Goal: Task Accomplishment & Management: Use online tool/utility

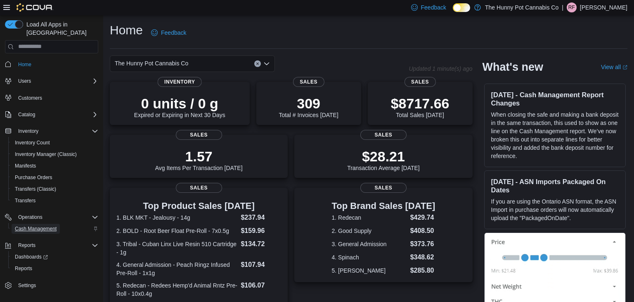
click at [43, 225] on span "Cash Management" at bounding box center [36, 228] width 42 height 7
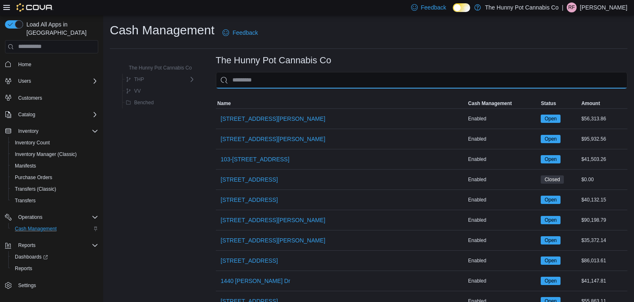
click at [300, 81] on input "This is a search bar. As you type, the results lower in the page will automatic…" at bounding box center [422, 80] width 412 height 17
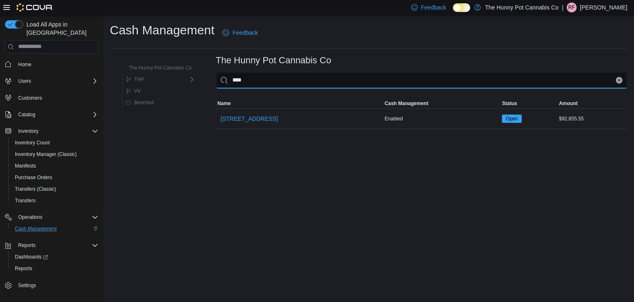
type input "****"
click at [224, 128] on table "MemoryTable from EuiInMemoryTable Name Cash Management Status Amount Name [STRE…" at bounding box center [422, 113] width 412 height 31
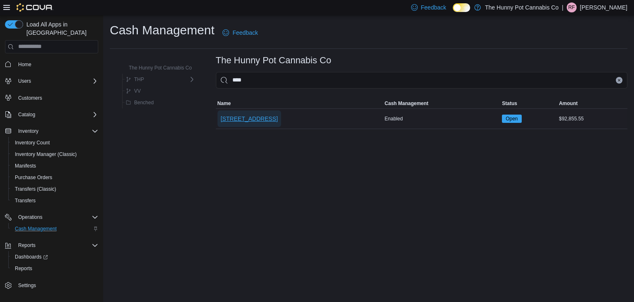
click at [230, 114] on span "[STREET_ADDRESS]" at bounding box center [249, 118] width 57 height 8
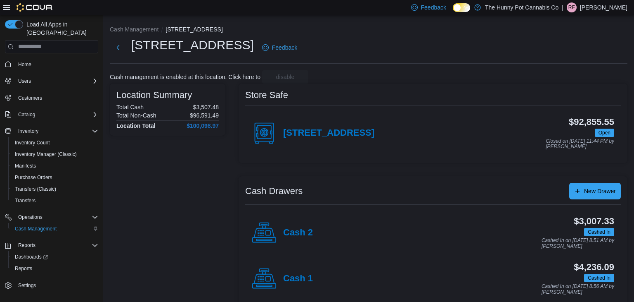
click at [294, 272] on div "Cash 1" at bounding box center [282, 278] width 61 height 25
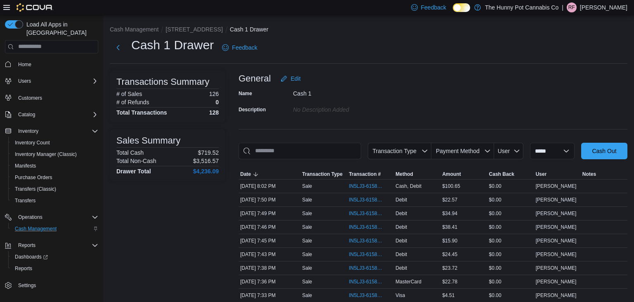
scroll to position [17, 0]
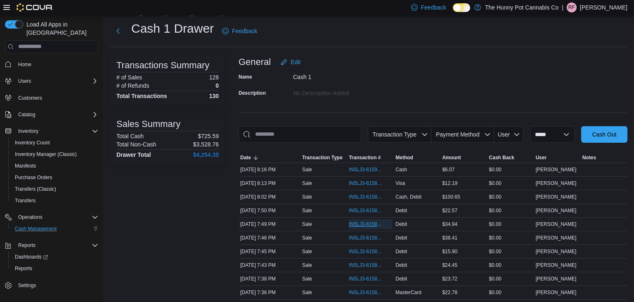
click at [359, 224] on span "IN5LJ3-6158744" at bounding box center [366, 224] width 35 height 7
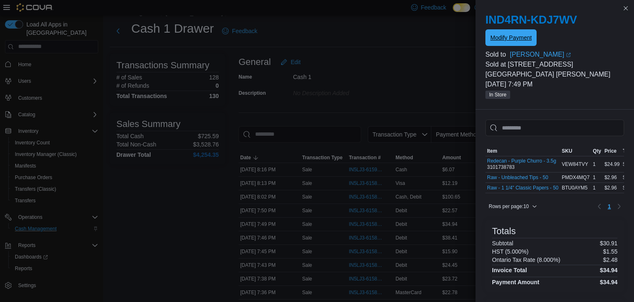
click at [523, 31] on span "Modify Payment" at bounding box center [511, 37] width 41 height 17
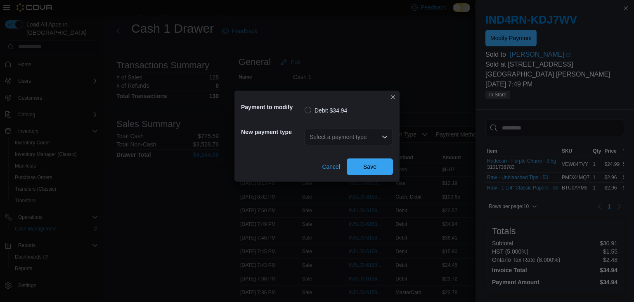
click at [328, 143] on div "Select a payment type" at bounding box center [349, 136] width 88 height 17
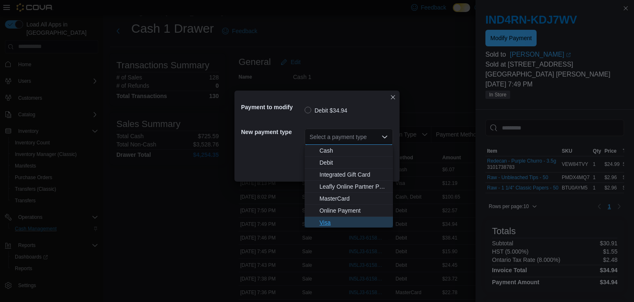
click at [335, 222] on span "Visa" at bounding box center [354, 222] width 69 height 8
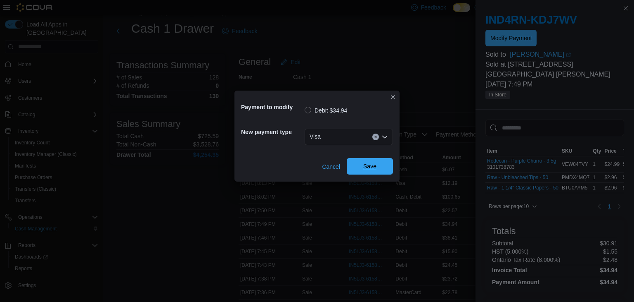
click at [390, 161] on button "Save" at bounding box center [370, 166] width 46 height 17
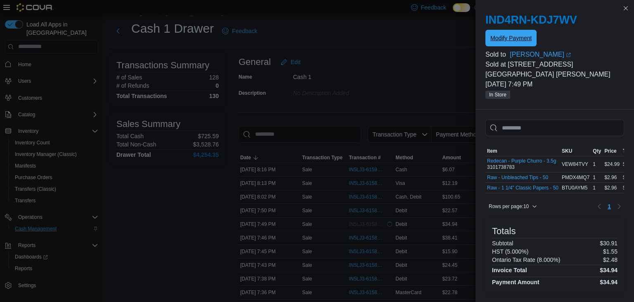
scroll to position [0, 0]
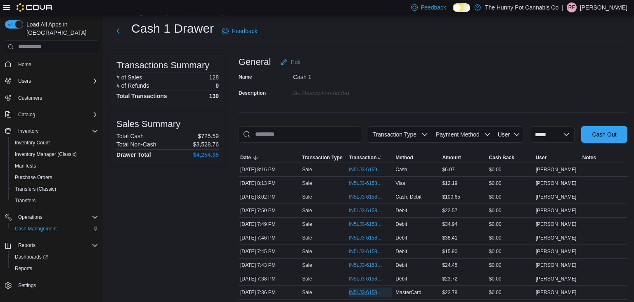
click at [355, 290] on span "IN5LJ3-6158593" at bounding box center [366, 292] width 35 height 7
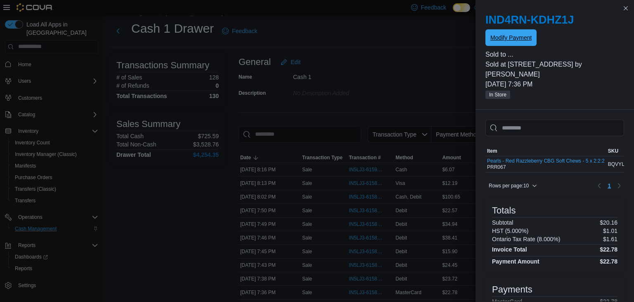
click at [518, 45] on span "Modify Payment" at bounding box center [511, 37] width 41 height 17
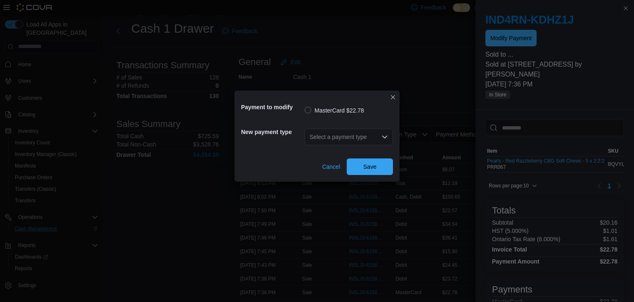
click at [371, 133] on div "Select a payment type" at bounding box center [349, 136] width 88 height 17
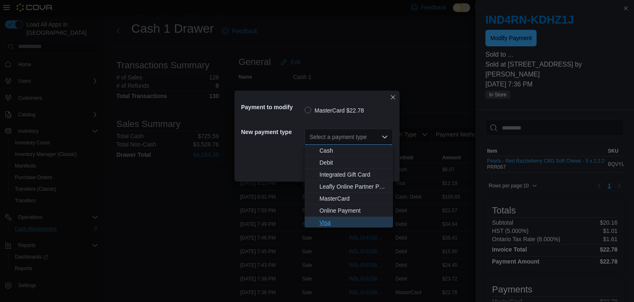
click at [337, 219] on span "Visa" at bounding box center [354, 222] width 69 height 8
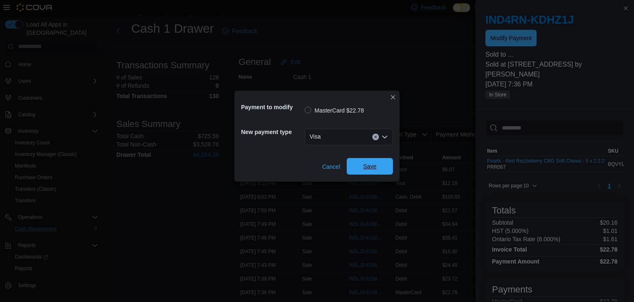
click at [371, 173] on span "Save" at bounding box center [370, 166] width 36 height 17
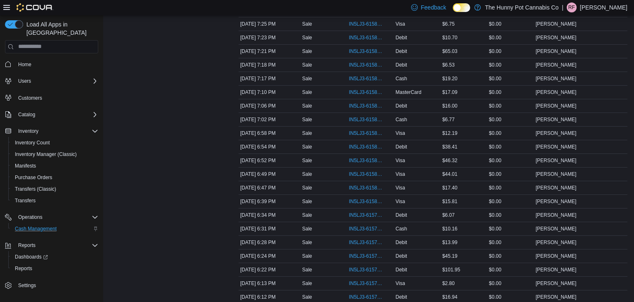
scroll to position [340, 0]
click at [372, 294] on span "IN5LJ3-6157781" at bounding box center [366, 296] width 35 height 7
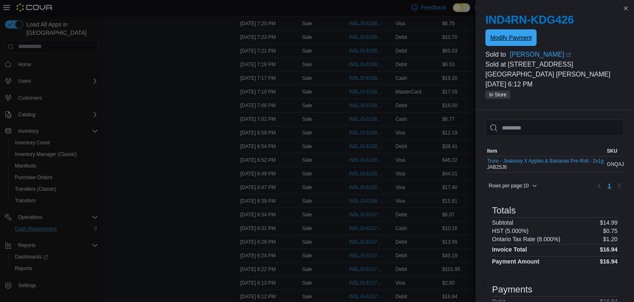
click at [536, 38] on button "Modify Payment" at bounding box center [511, 37] width 51 height 17
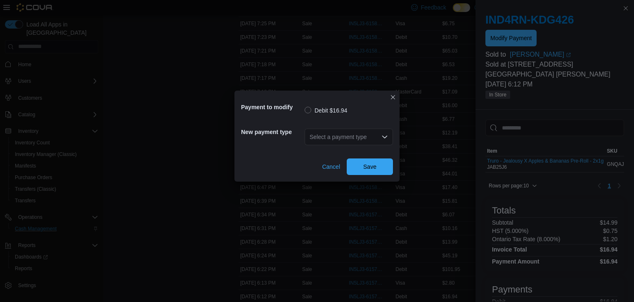
click at [390, 137] on div "Select a payment type" at bounding box center [349, 136] width 88 height 17
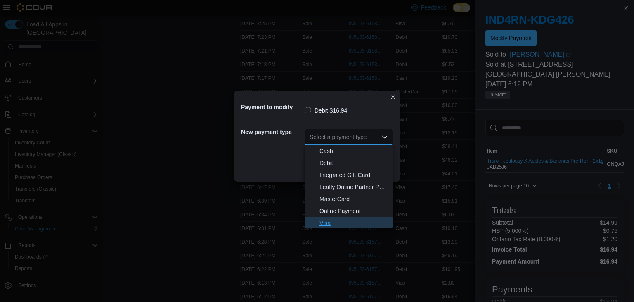
click at [356, 224] on span "Visa" at bounding box center [354, 223] width 69 height 8
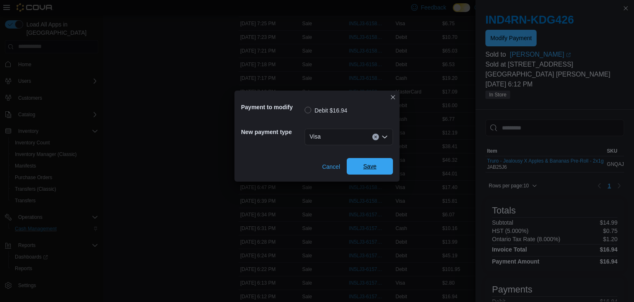
click at [372, 165] on span "Save" at bounding box center [370, 166] width 13 height 8
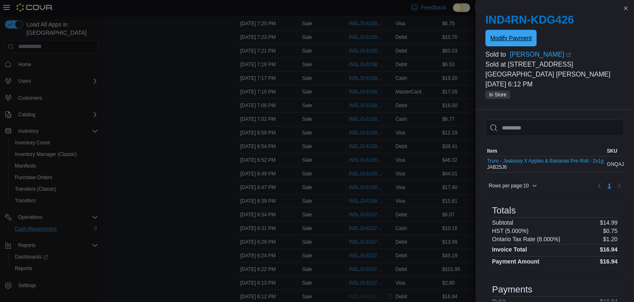
scroll to position [0, 0]
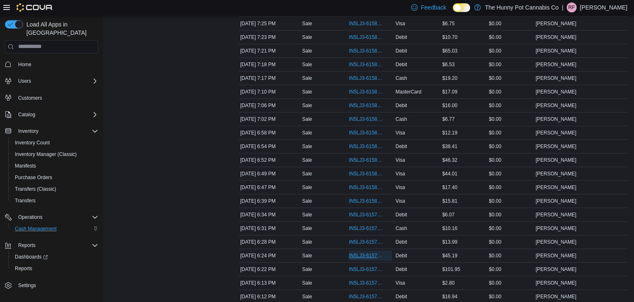
click at [364, 254] on span "IN5LJ3-6157892" at bounding box center [366, 255] width 35 height 7
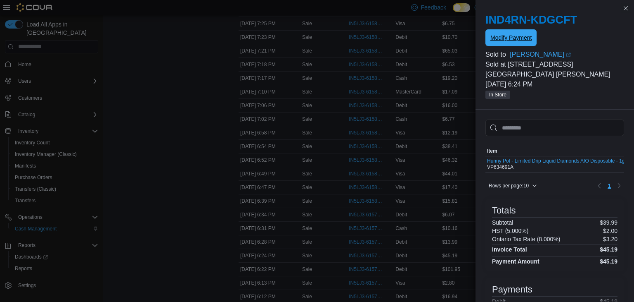
click at [528, 35] on span "Modify Payment" at bounding box center [511, 37] width 41 height 8
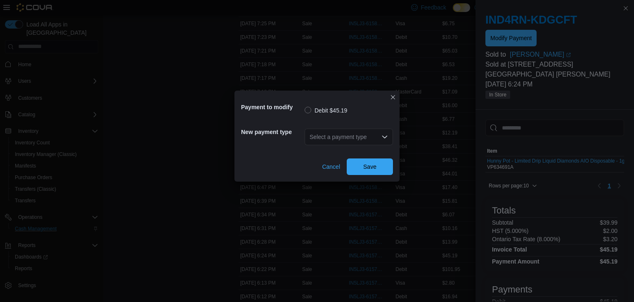
click at [342, 133] on div "Select a payment type" at bounding box center [349, 136] width 88 height 17
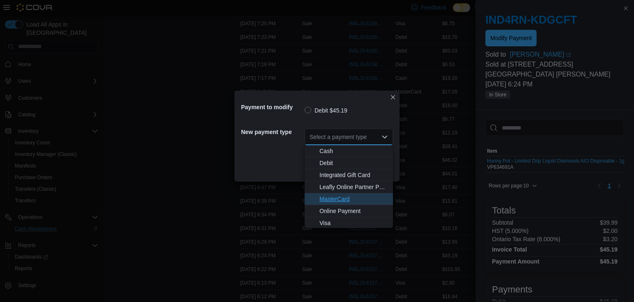
click at [336, 196] on span "MasterCard" at bounding box center [354, 199] width 69 height 8
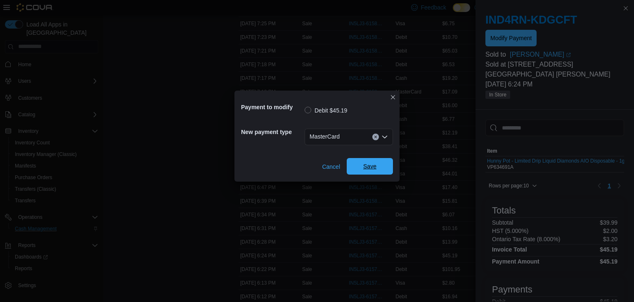
click at [365, 167] on span "Save" at bounding box center [370, 166] width 13 height 8
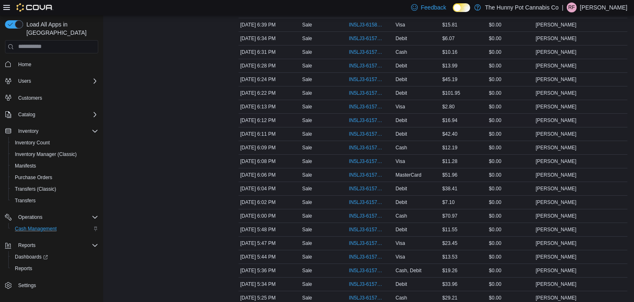
scroll to position [517, 0]
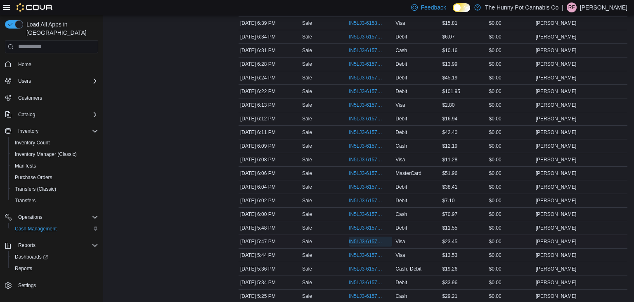
click at [376, 238] on span "IN5LJ3-6157579" at bounding box center [366, 241] width 35 height 7
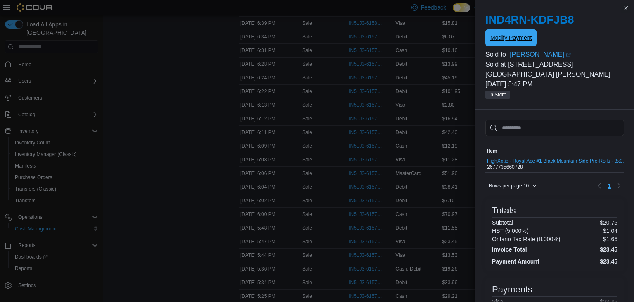
click at [519, 37] on span "Modify Payment" at bounding box center [511, 37] width 41 height 8
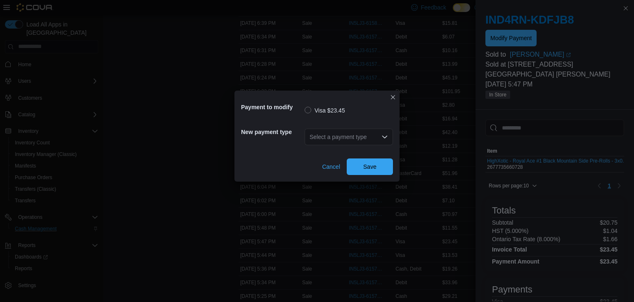
click at [327, 140] on div "Select a payment type" at bounding box center [349, 136] width 88 height 17
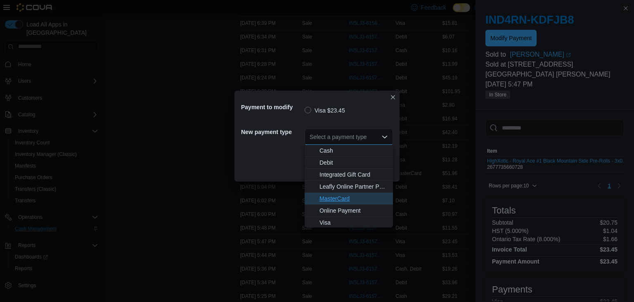
click at [335, 195] on span "MasterCard" at bounding box center [354, 198] width 69 height 8
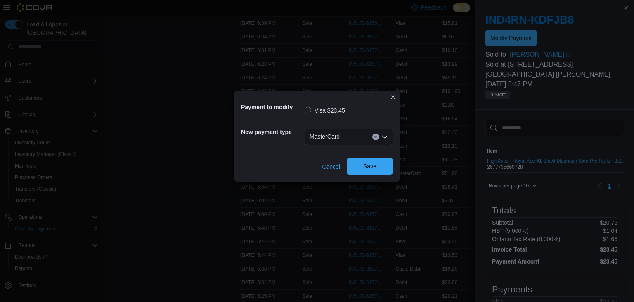
click at [377, 166] on span "Save" at bounding box center [370, 166] width 36 height 17
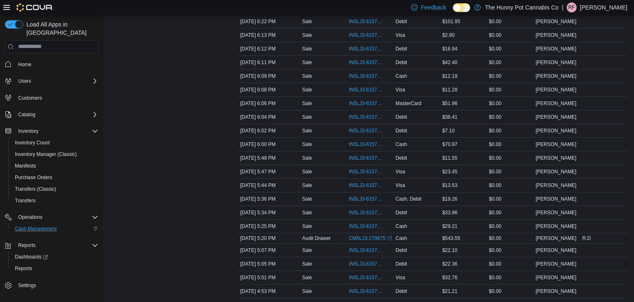
scroll to position [588, 0]
click at [373, 209] on span "IN5LJ3-6157457" at bounding box center [366, 211] width 35 height 7
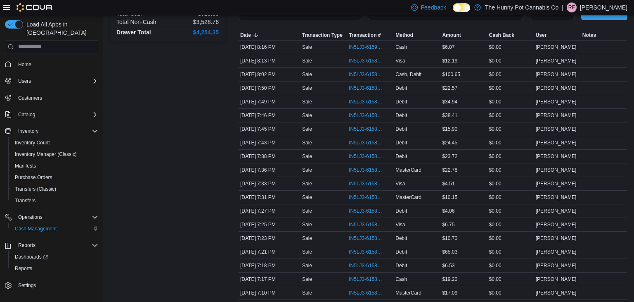
scroll to position [0, 0]
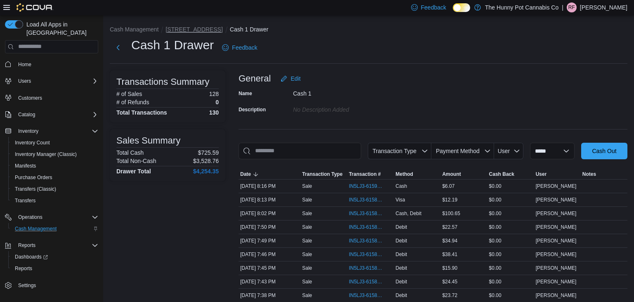
click at [188, 28] on button "[STREET_ADDRESS]" at bounding box center [194, 29] width 57 height 7
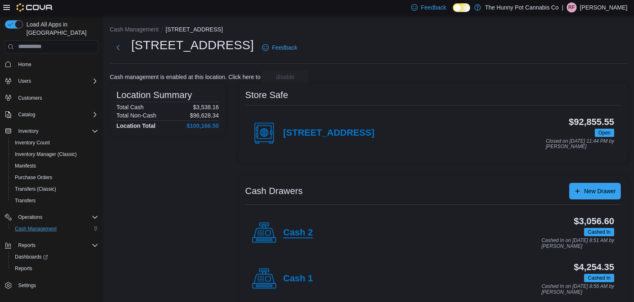
click at [297, 232] on h4 "Cash 2" at bounding box center [298, 232] width 30 height 11
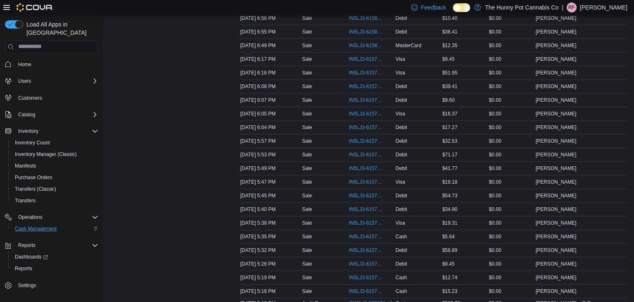
scroll to position [579, 0]
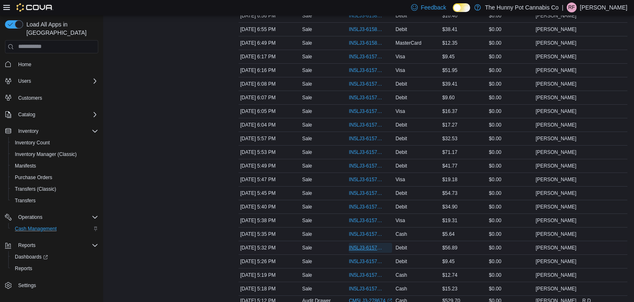
click at [368, 245] on span "IN5LJ3-6157432" at bounding box center [366, 247] width 35 height 7
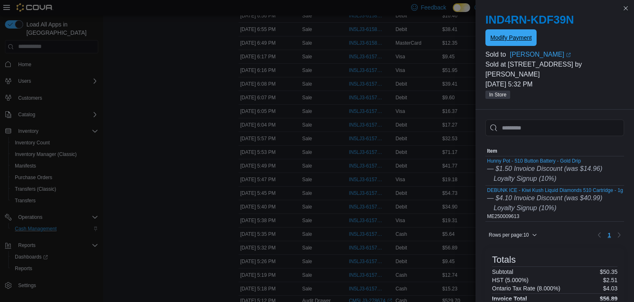
click at [524, 33] on span "Modify Payment" at bounding box center [511, 37] width 41 height 17
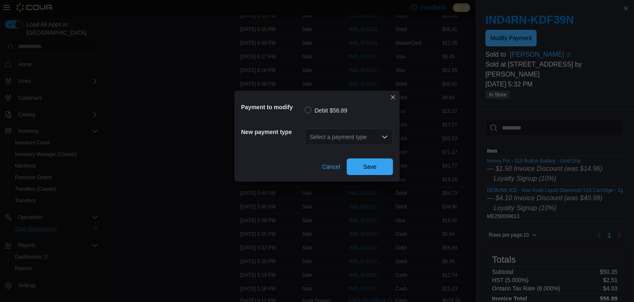
click at [352, 131] on div "Select a payment type" at bounding box center [349, 136] width 88 height 17
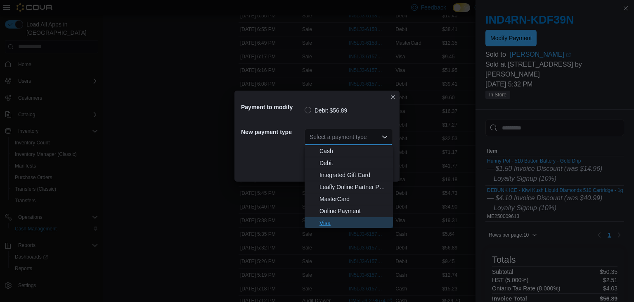
click at [325, 223] on span "Visa" at bounding box center [354, 223] width 69 height 8
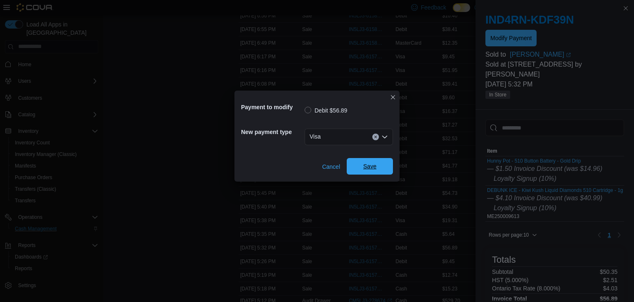
click at [360, 173] on span "Save" at bounding box center [370, 166] width 36 height 17
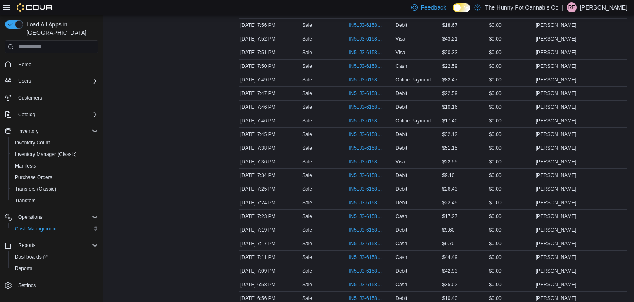
scroll to position [288, 0]
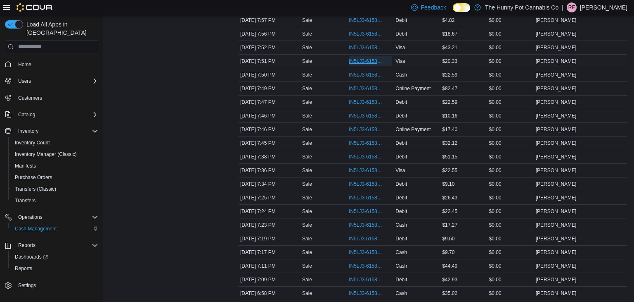
click at [361, 58] on span "IN5LJ3-6158763" at bounding box center [366, 61] width 35 height 7
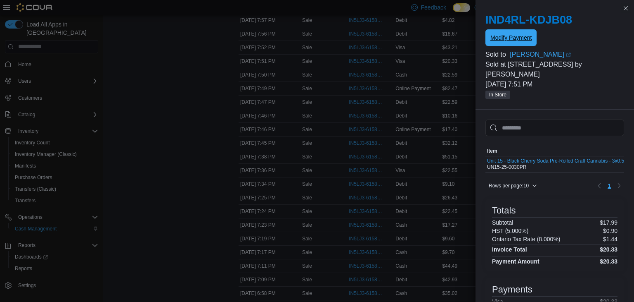
click at [507, 35] on span "Modify Payment" at bounding box center [511, 37] width 41 height 8
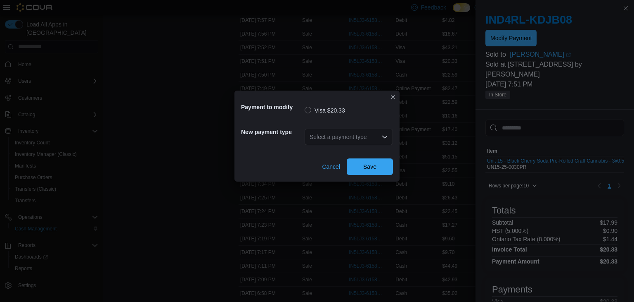
click at [383, 146] on div "Select a payment type" at bounding box center [349, 137] width 88 height 26
click at [377, 136] on div "Select a payment type" at bounding box center [349, 136] width 88 height 17
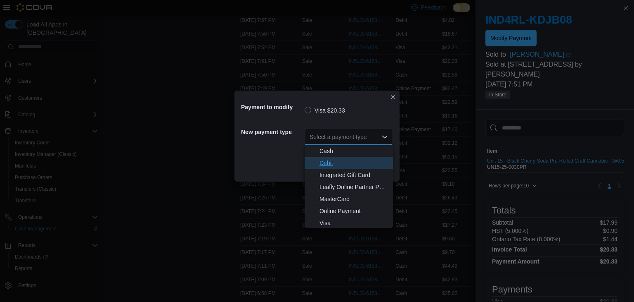
click at [356, 167] on button "Debit" at bounding box center [349, 163] width 88 height 12
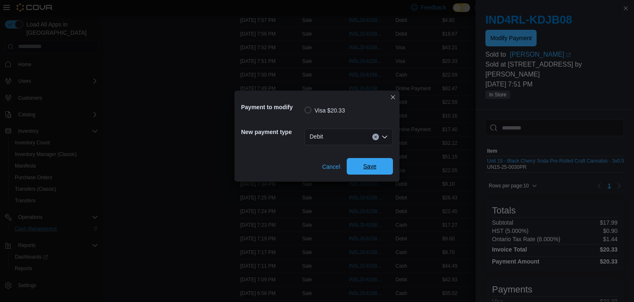
click at [371, 169] on span "Save" at bounding box center [370, 166] width 13 height 8
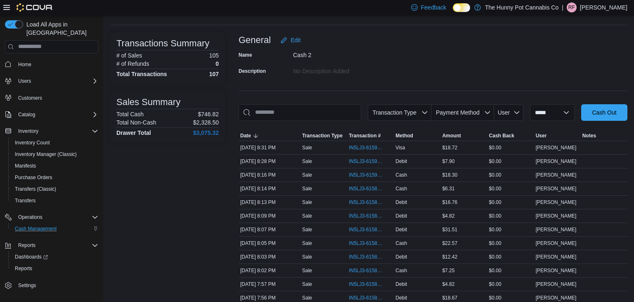
scroll to position [0, 0]
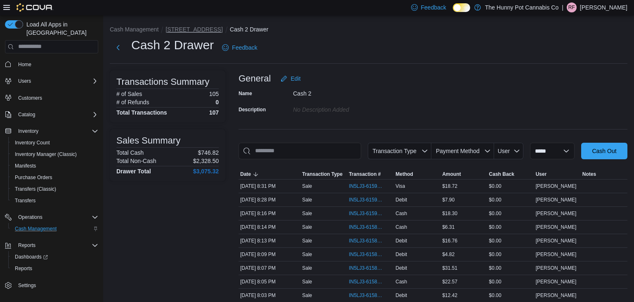
click at [178, 32] on button "[STREET_ADDRESS]" at bounding box center [194, 29] width 57 height 7
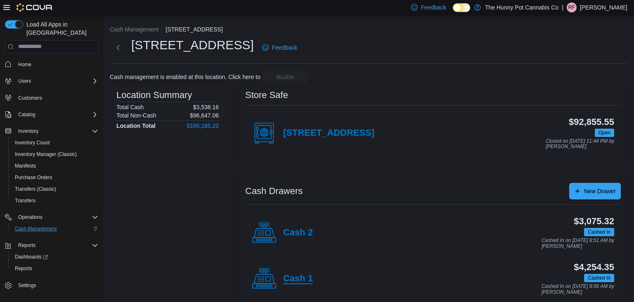
click at [294, 275] on h4 "Cash 1" at bounding box center [298, 278] width 30 height 11
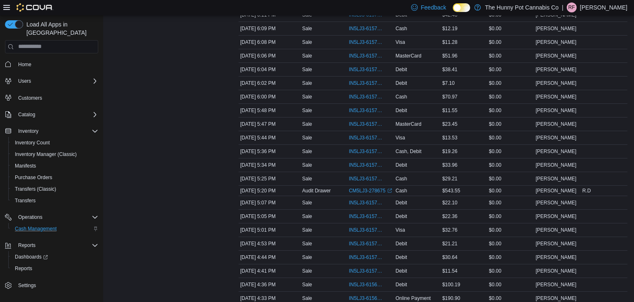
scroll to position [635, 0]
click at [367, 224] on span "IN5LJ3-6157194" at bounding box center [370, 229] width 43 height 10
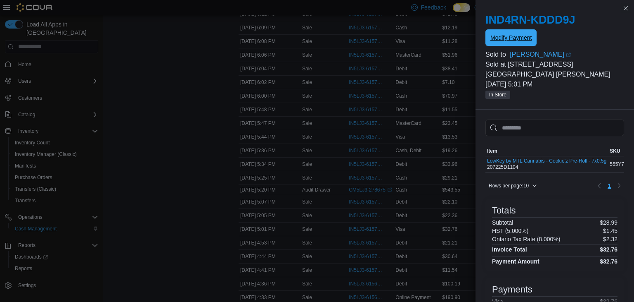
click at [497, 39] on span "Modify Payment" at bounding box center [511, 37] width 41 height 8
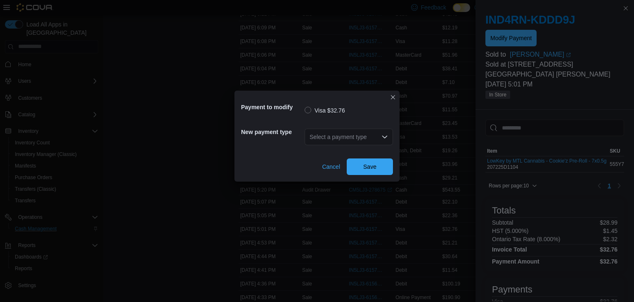
click at [388, 137] on div "Select a payment type" at bounding box center [349, 136] width 88 height 17
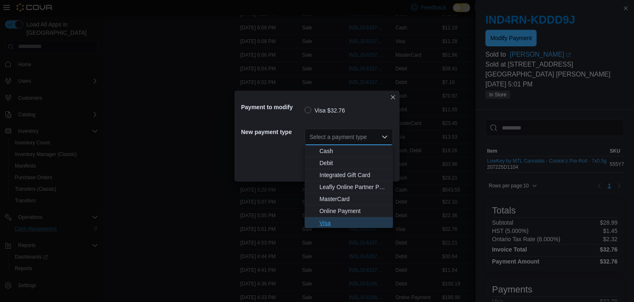
click at [355, 221] on span "Visa" at bounding box center [354, 223] width 69 height 8
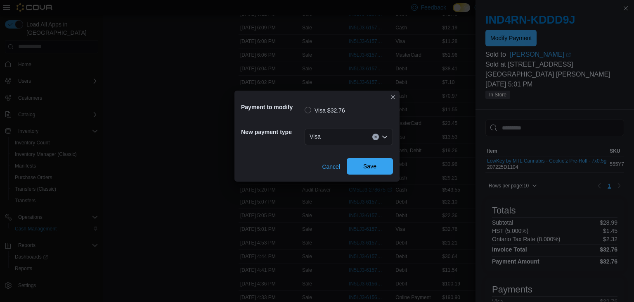
click at [378, 163] on span "Save" at bounding box center [370, 166] width 36 height 17
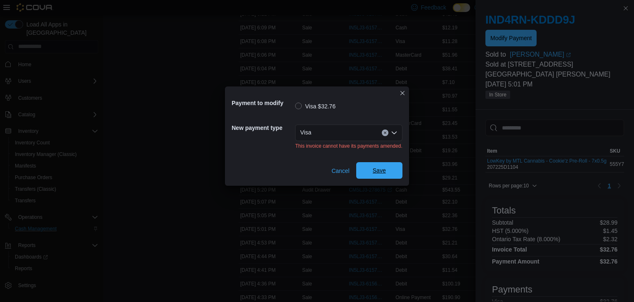
scroll to position [0, 0]
click at [119, 141] on div "Payment to modify Visa $32.76 New payment type Visa This invoice cannot have it…" at bounding box center [317, 151] width 634 height 302
click at [401, 96] on button "Closes this modal window" at bounding box center [403, 93] width 10 height 10
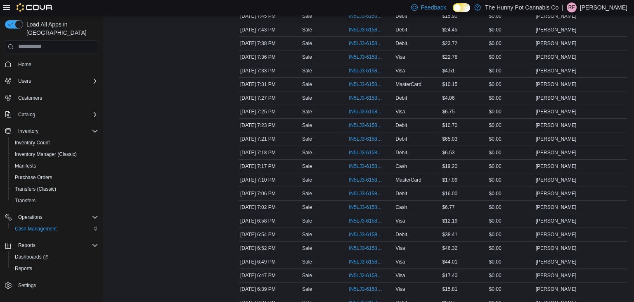
scroll to position [0, 0]
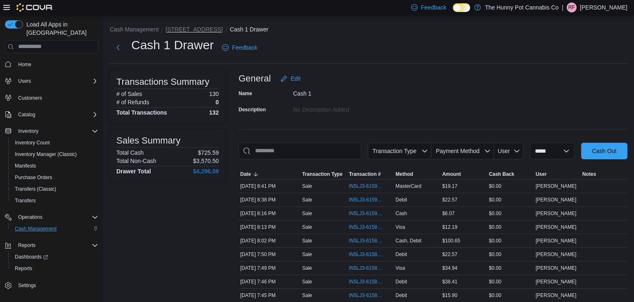
click at [187, 31] on button "[STREET_ADDRESS]" at bounding box center [194, 29] width 57 height 7
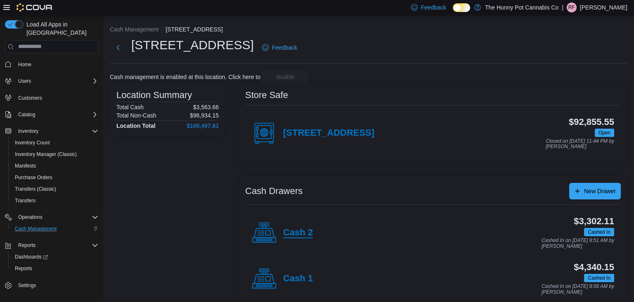
click at [302, 234] on h4 "Cash 2" at bounding box center [298, 232] width 30 height 11
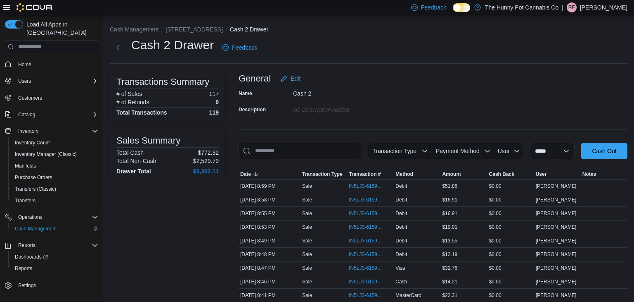
scroll to position [1, 0]
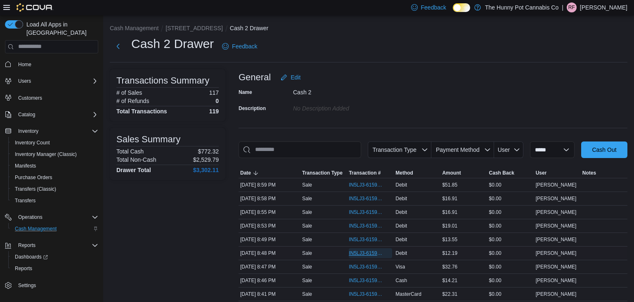
click at [362, 252] on span "IN5LJ3-6159320" at bounding box center [366, 252] width 35 height 7
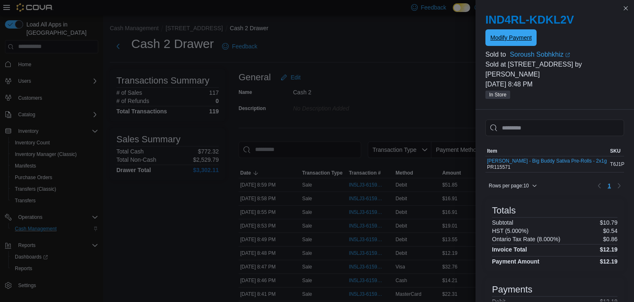
click at [521, 35] on span "Modify Payment" at bounding box center [511, 37] width 41 height 8
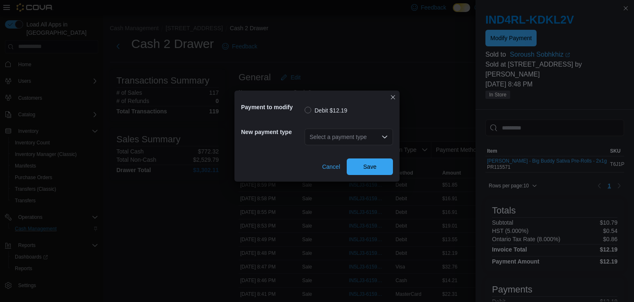
click at [365, 135] on div "Select a payment type" at bounding box center [349, 136] width 88 height 17
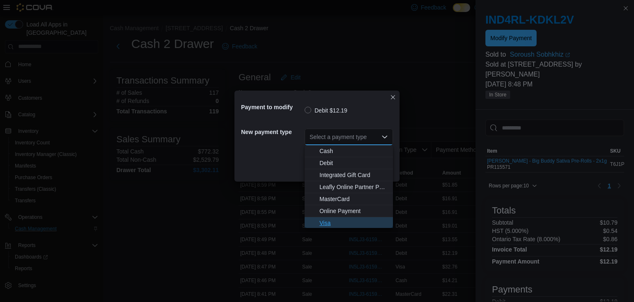
click at [348, 226] on span "Visa" at bounding box center [354, 223] width 69 height 8
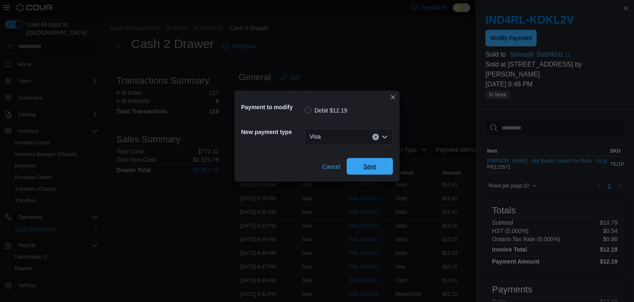
click at [376, 165] on span "Save" at bounding box center [370, 166] width 13 height 8
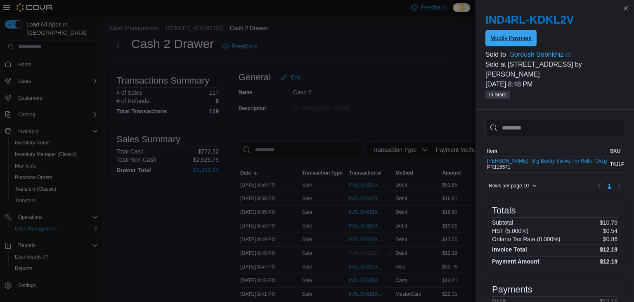
scroll to position [0, 0]
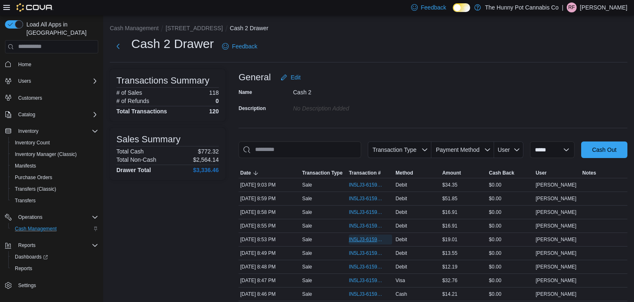
click at [360, 236] on span "IN5LJ3-6159359" at bounding box center [366, 239] width 35 height 7
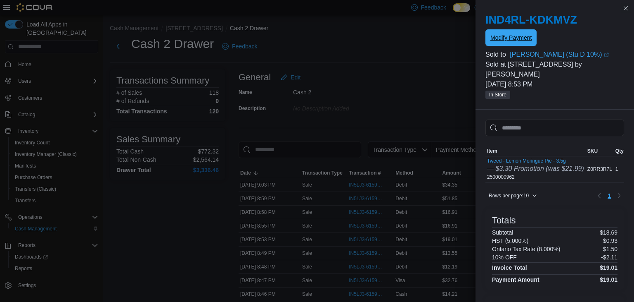
click at [516, 33] on span "Modify Payment" at bounding box center [511, 37] width 41 height 17
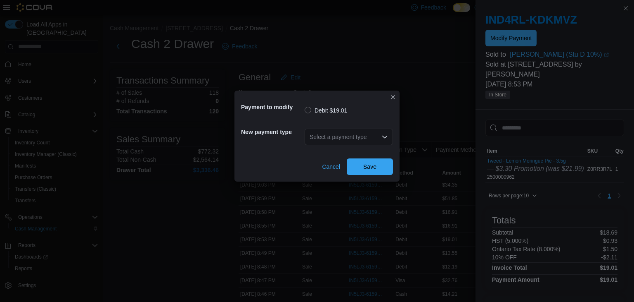
click at [347, 140] on div "Select a payment type" at bounding box center [349, 136] width 88 height 17
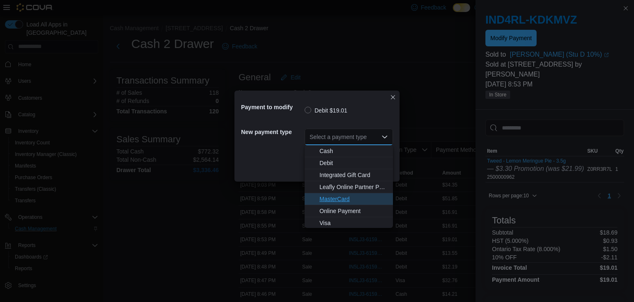
click at [352, 196] on span "MasterCard" at bounding box center [354, 199] width 69 height 8
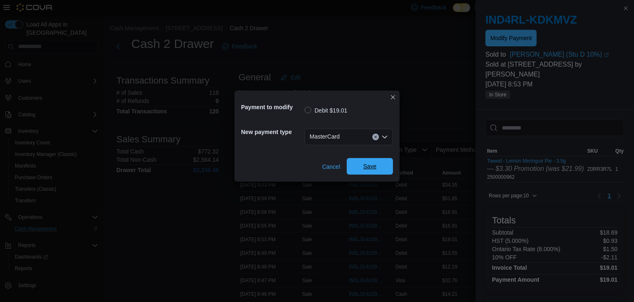
click at [369, 168] on span "Save" at bounding box center [370, 166] width 13 height 8
